Goal: Task Accomplishment & Management: Complete application form

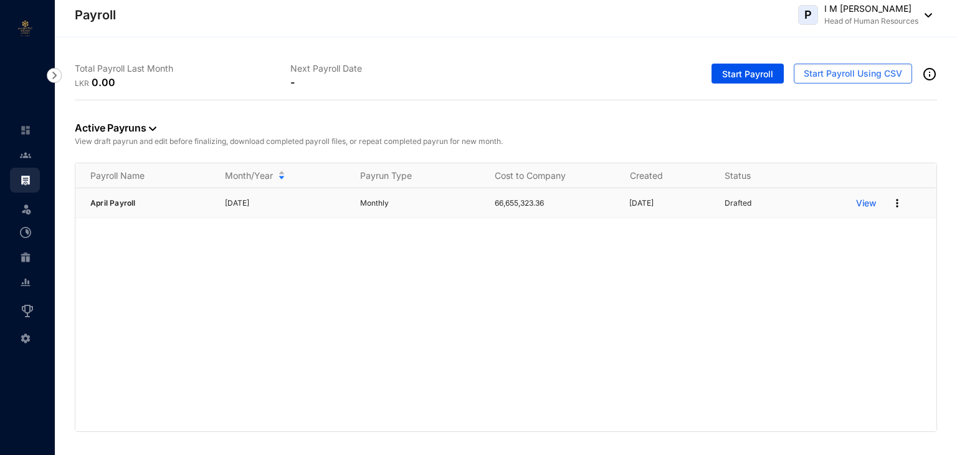
click at [440, 211] on td "Monthly" at bounding box center [412, 203] width 135 height 30
click at [22, 153] on img at bounding box center [25, 155] width 11 height 11
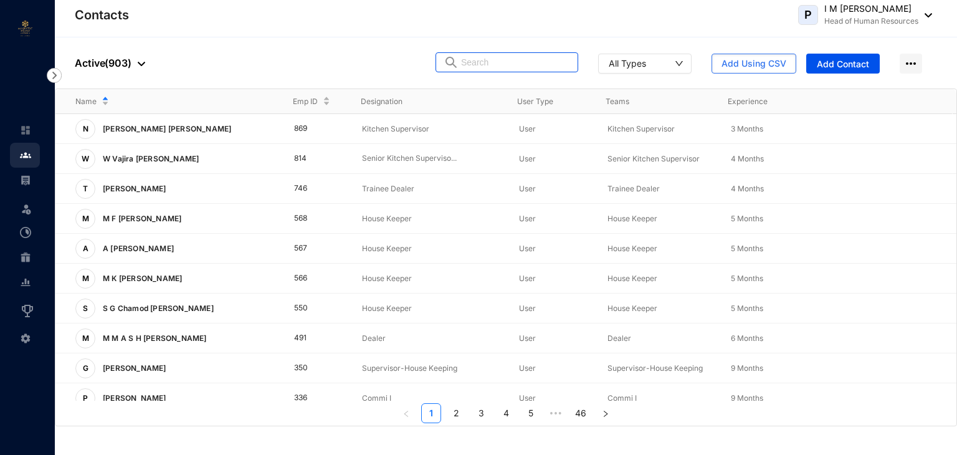
click at [517, 63] on input "text" at bounding box center [515, 62] width 109 height 19
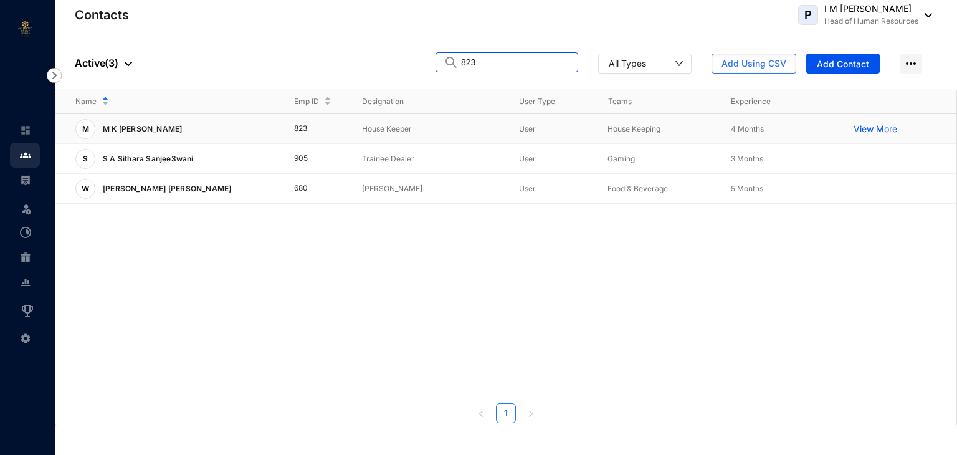
type input "823"
click at [882, 126] on p "View More" at bounding box center [879, 129] width 50 height 12
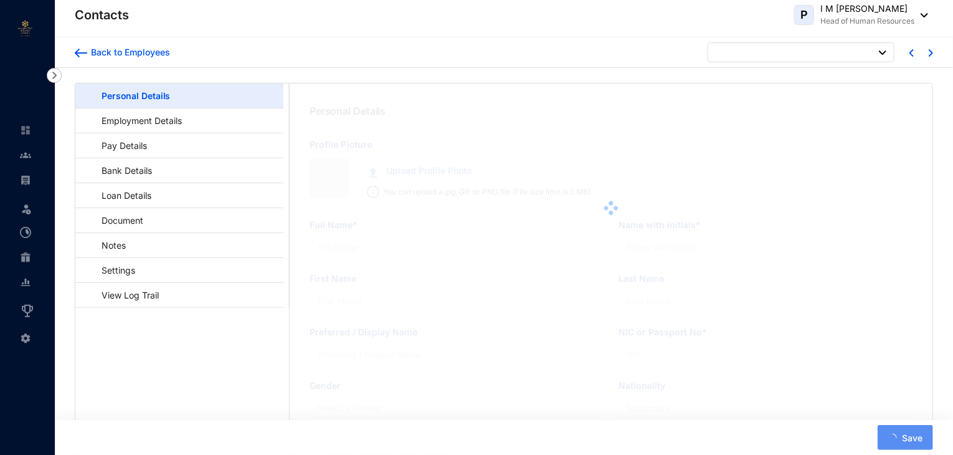
type input "M K [PERSON_NAME]"
type input "[PERSON_NAME]"
type input "200707204036"
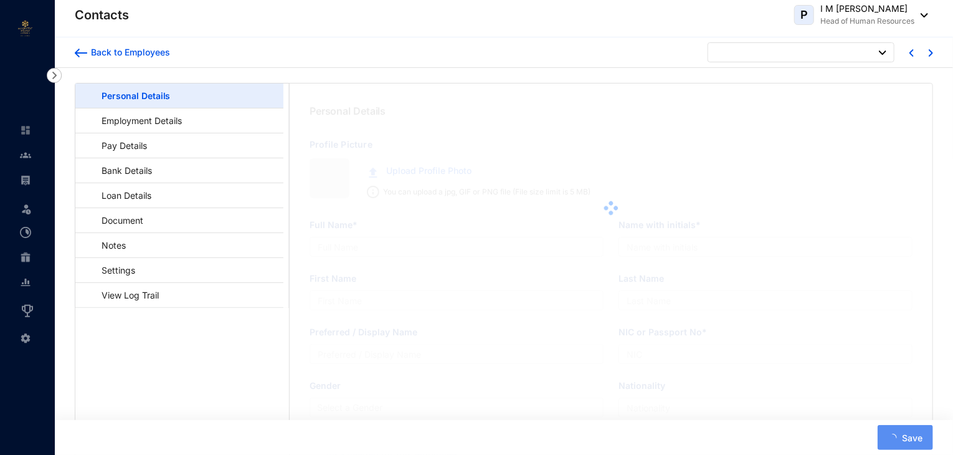
type input "762340120"
type input "[STREET_ADDRESS][PERSON_NAME]"
type input "[DATE]"
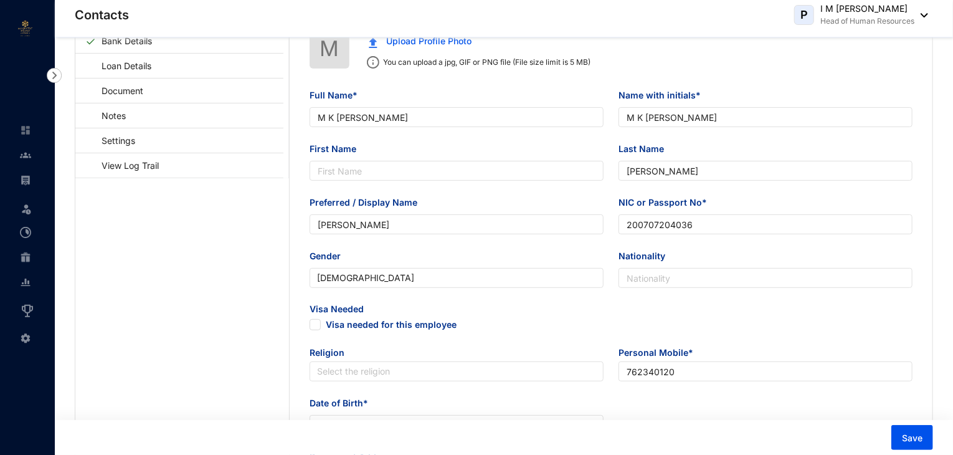
scroll to position [12, 0]
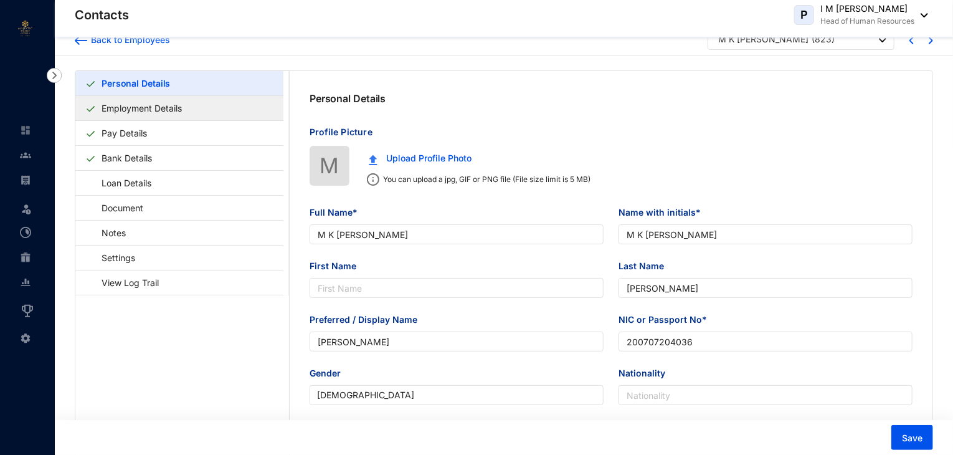
click at [122, 108] on link "Employment Details" at bounding box center [142, 108] width 90 height 26
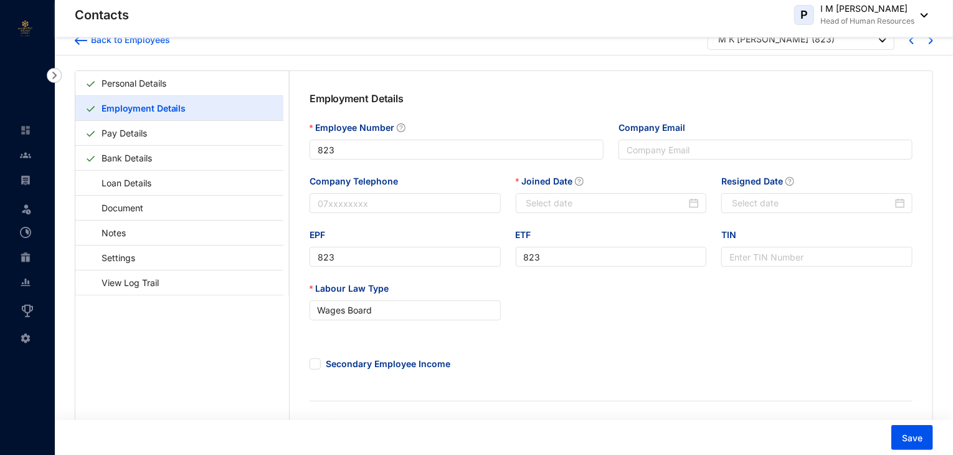
type input "[DATE]"
